Goal: Navigation & Orientation: Find specific page/section

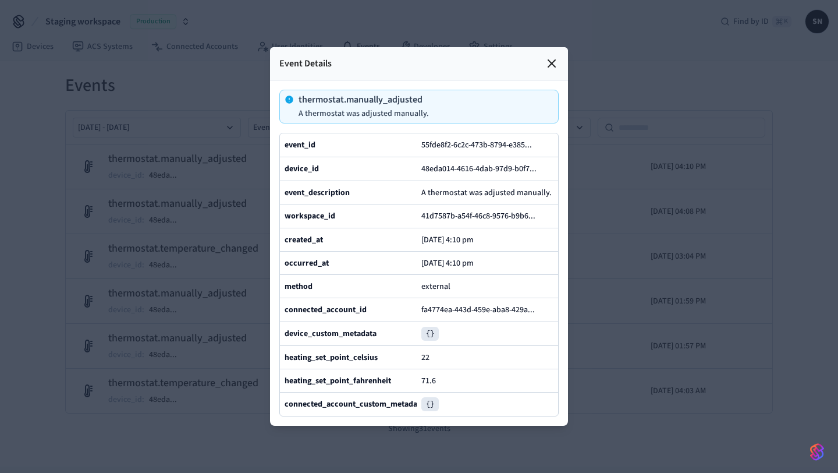
click at [553, 69] on icon at bounding box center [552, 63] width 14 height 14
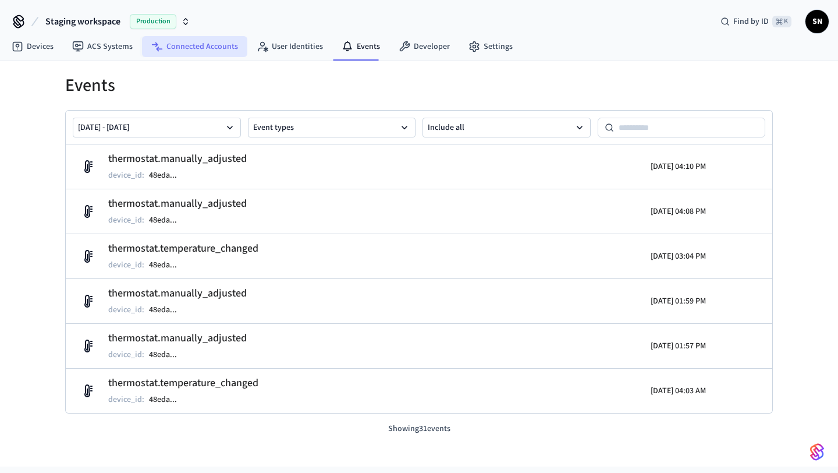
click at [221, 52] on link "Connected Accounts" at bounding box center [194, 46] width 105 height 21
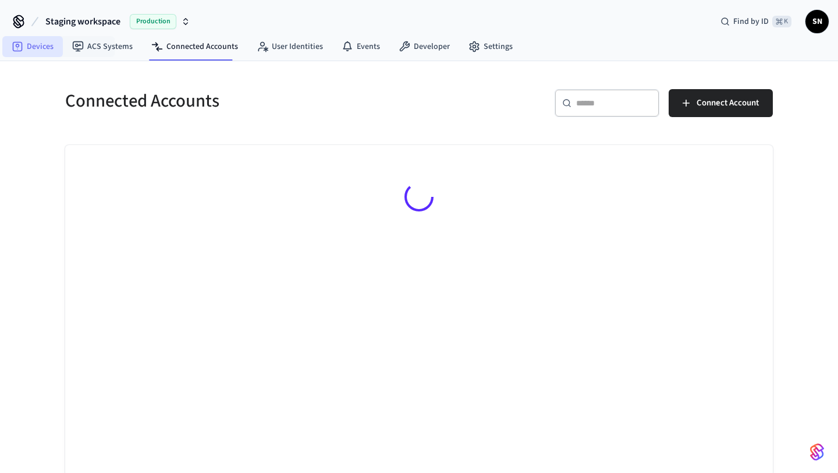
click at [34, 43] on link "Devices" at bounding box center [32, 46] width 61 height 21
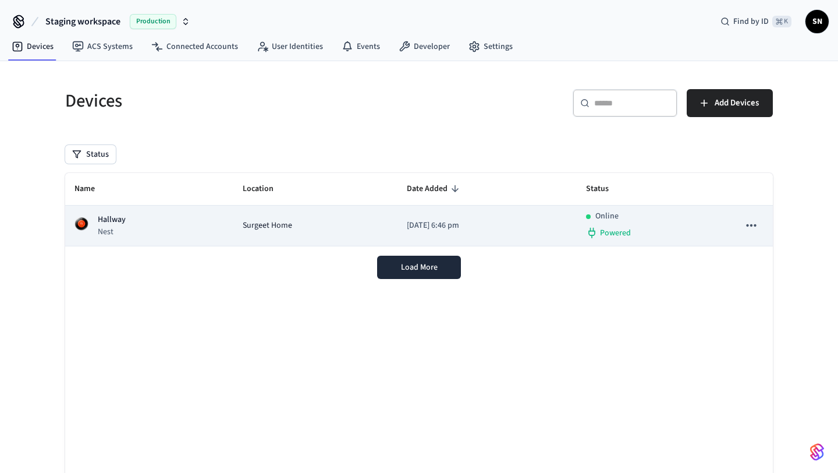
click at [179, 217] on div "Hallway Nest" at bounding box center [150, 226] width 150 height 24
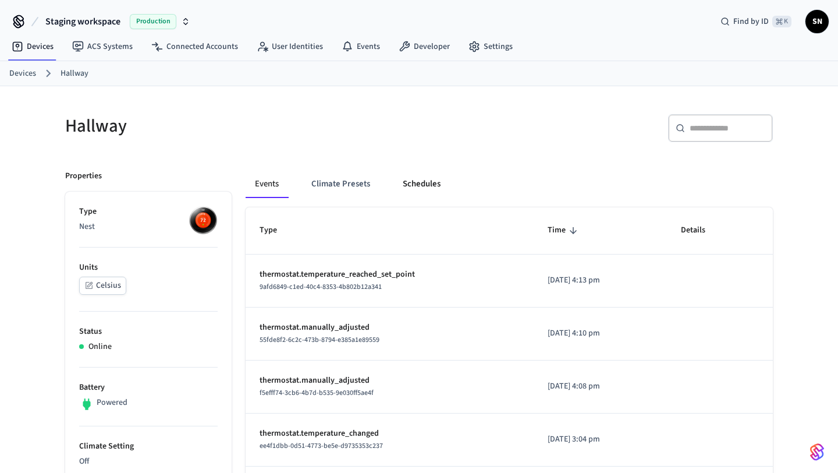
click at [426, 180] on button "Schedules" at bounding box center [422, 184] width 56 height 28
click at [95, 40] on link "ACS Systems" at bounding box center [102, 46] width 79 height 21
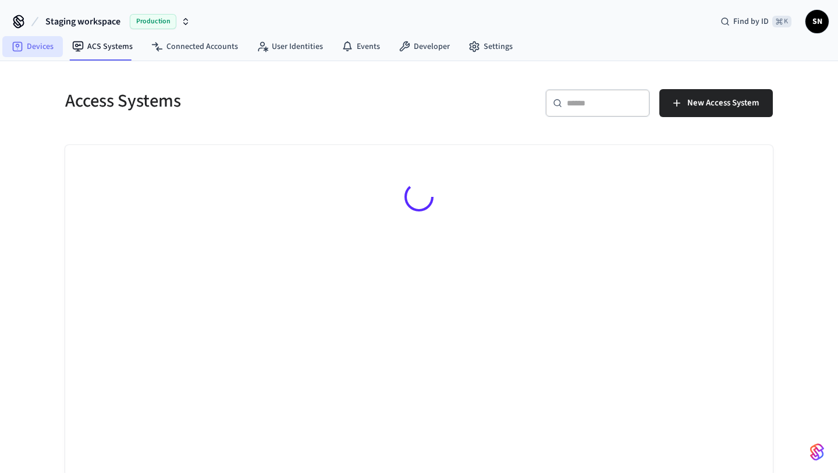
click at [29, 45] on link "Devices" at bounding box center [32, 46] width 61 height 21
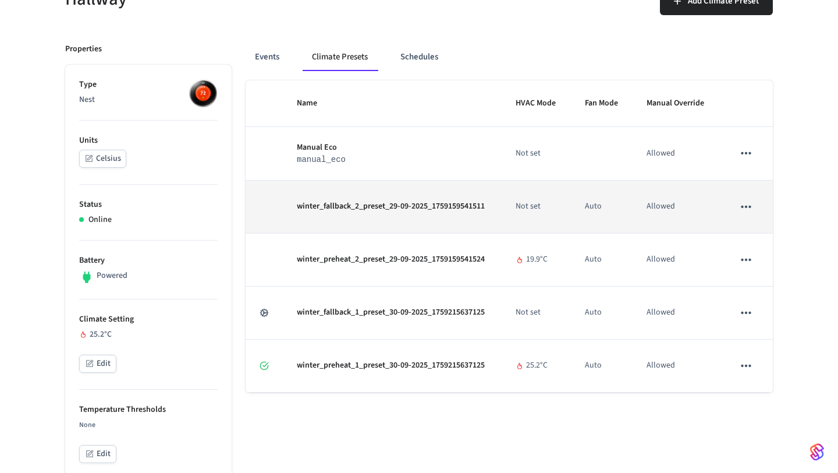
scroll to position [128, 0]
